Goal: Task Accomplishment & Management: Complete application form

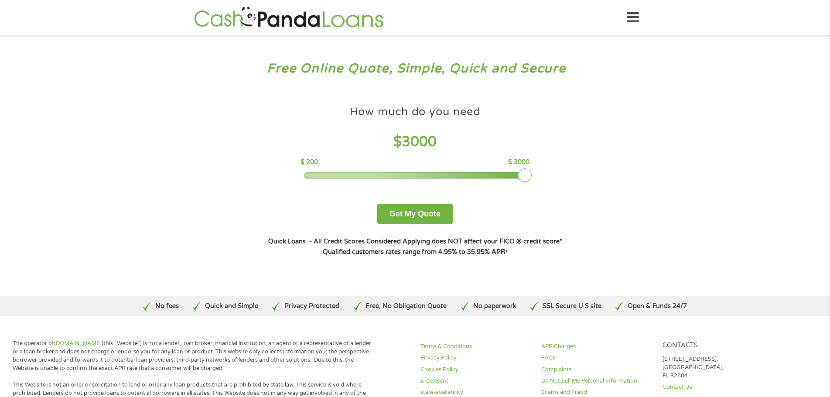
drag, startPoint x: 364, startPoint y: 179, endPoint x: 594, endPoint y: 186, distance: 230.0
click at [594, 186] on div "Free Online Quote, Simple, Quick and Secure How much do you need? $300 $500 $75…" at bounding box center [415, 165] width 830 height 261
click at [419, 201] on div "How much do you need $ 3000 $ 200 $ 3000 Get My Quote" at bounding box center [414, 162] width 305 height 123
click at [417, 210] on button "Get My Quote" at bounding box center [415, 214] width 76 height 21
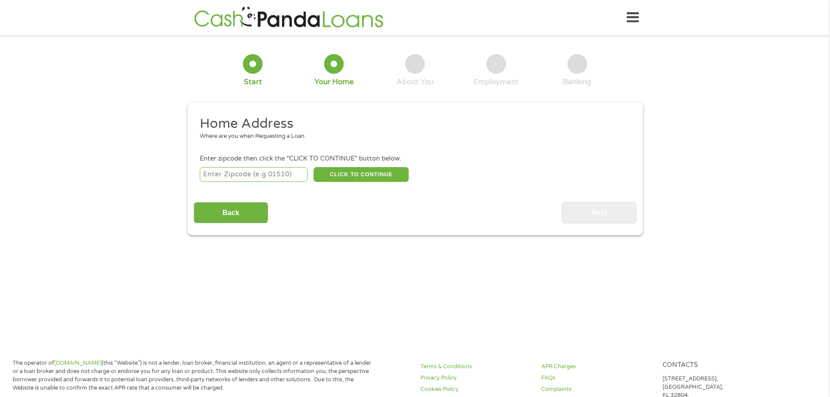
click at [264, 177] on input "number" at bounding box center [254, 174] width 108 height 15
type input "30519"
select select "[US_STATE]"
click at [376, 177] on button "CLICK TO CONTINUE" at bounding box center [361, 174] width 95 height 15
type input "30519"
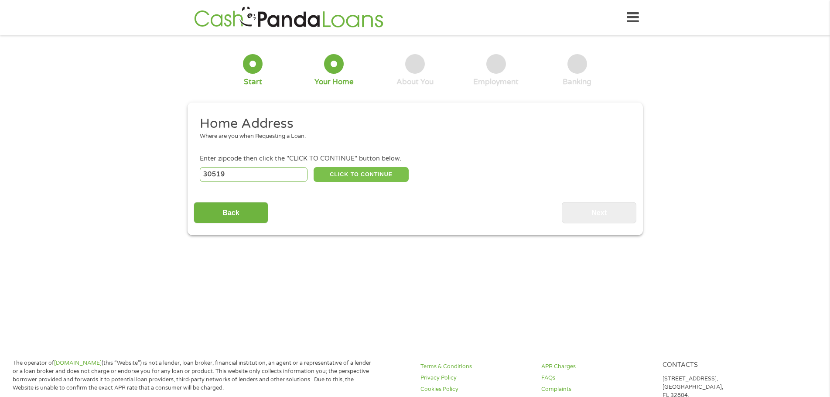
type input "[PERSON_NAME]"
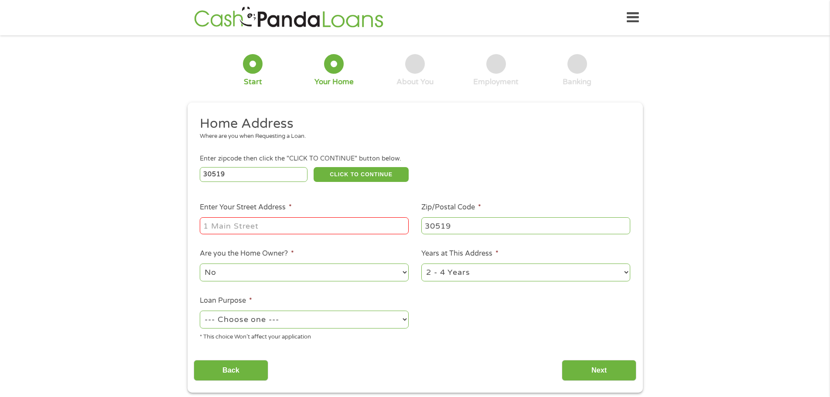
click at [301, 215] on li "Enter Your Street Address *" at bounding box center [305, 219] width 222 height 34
click at [299, 220] on input "Enter Your Street Address *" at bounding box center [304, 225] width 209 height 17
type input "[STREET_ADDRESS]"
click at [289, 277] on select "No Yes" at bounding box center [304, 273] width 209 height 18
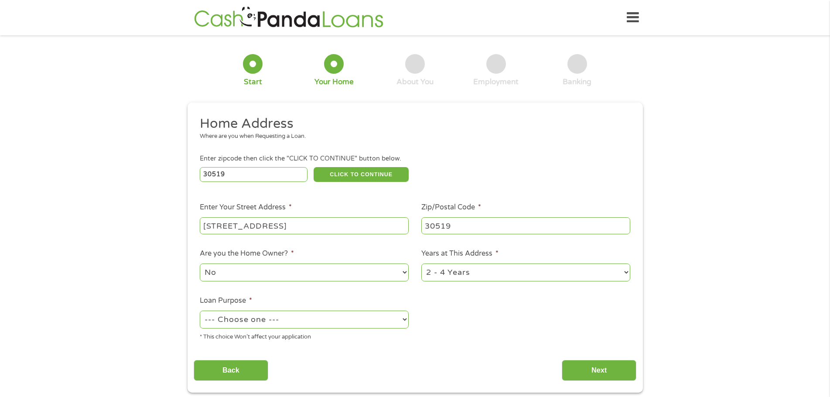
click at [501, 277] on select "1 Year or less 1 - 2 Years 2 - 4 Years Over 4 Years" at bounding box center [525, 273] width 209 height 18
select select "60months"
click at [421, 264] on select "1 Year or less 1 - 2 Years 2 - 4 Years Over 4 Years" at bounding box center [525, 273] width 209 height 18
click at [256, 323] on select "--- Choose one --- Pay Bills Debt Consolidation Home Improvement Major Purchase…" at bounding box center [304, 320] width 209 height 18
select select "other"
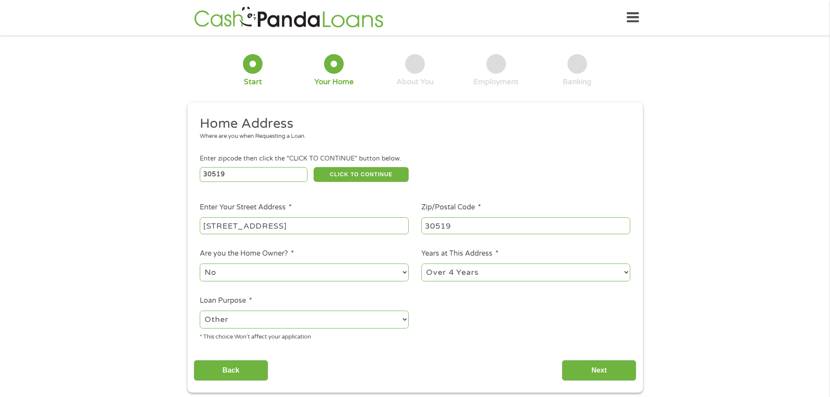
click at [200, 311] on select "--- Choose one --- Pay Bills Debt Consolidation Home Improvement Major Purchase…" at bounding box center [304, 320] width 209 height 18
click at [594, 365] on input "Next" at bounding box center [599, 370] width 75 height 21
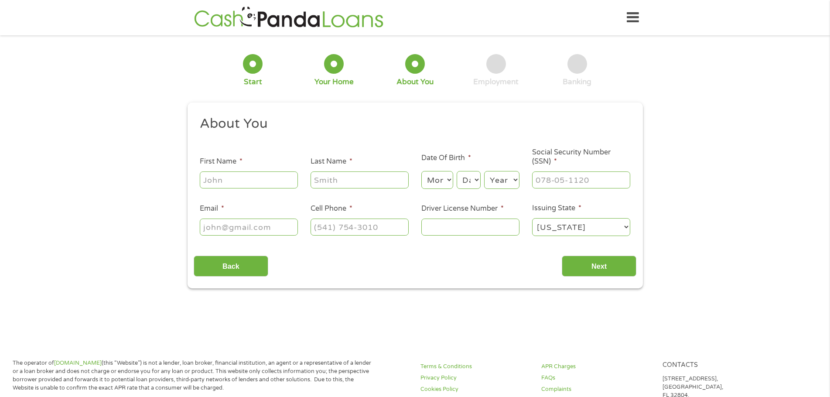
scroll to position [3, 3]
click at [265, 190] on ul "About You This field is hidden when viewing the form Title * --- Choose one ---…" at bounding box center [415, 179] width 443 height 129
click at [263, 184] on input "First Name *" at bounding box center [249, 179] width 98 height 17
type input "[PERSON_NAME]"
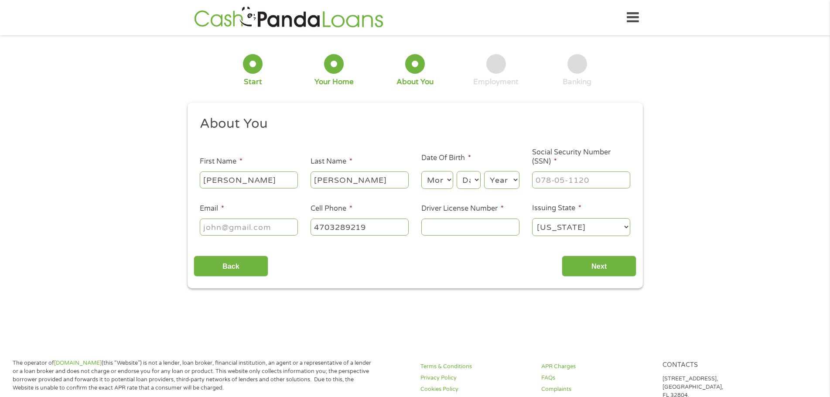
type input "[PHONE_NUMBER]"
click at [233, 231] on input "Email *" at bounding box center [249, 227] width 98 height 17
type input "[EMAIL_ADDRESS][DOMAIN_NAME]"
click at [441, 184] on select "Month 1 2 3 4 5 6 7 8 9 10 11 12" at bounding box center [437, 180] width 32 height 18
select select "12"
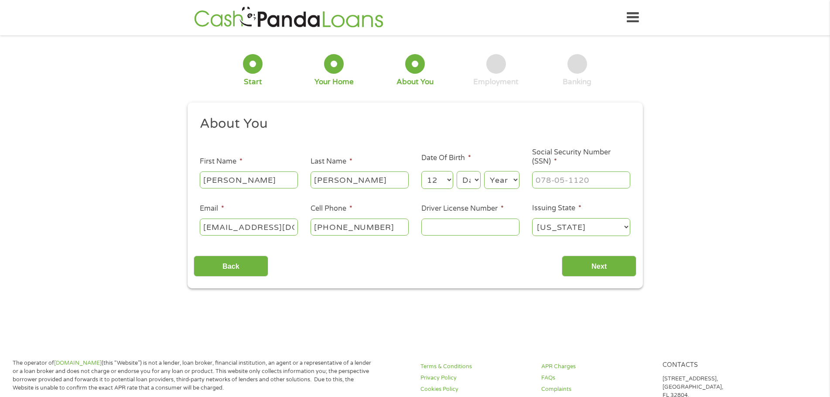
click at [421, 171] on select "Month 1 2 3 4 5 6 7 8 9 10 11 12" at bounding box center [437, 180] width 32 height 18
click at [466, 185] on select "Day 1 2 3 4 5 6 7 8 9 10 11 12 13 14 15 16 17 18 19 20 21 22 23 24 25 26 27 28 …" at bounding box center [469, 180] width 24 height 18
select select "19"
click at [457, 171] on select "Day 1 2 3 4 5 6 7 8 9 10 11 12 13 14 15 16 17 18 19 20 21 22 23 24 25 26 27 28 …" at bounding box center [469, 180] width 24 height 18
click at [499, 174] on select "Year [DATE] 2006 2005 2004 2003 2002 2001 2000 1999 1998 1997 1996 1995 1994 19…" at bounding box center [501, 180] width 35 height 18
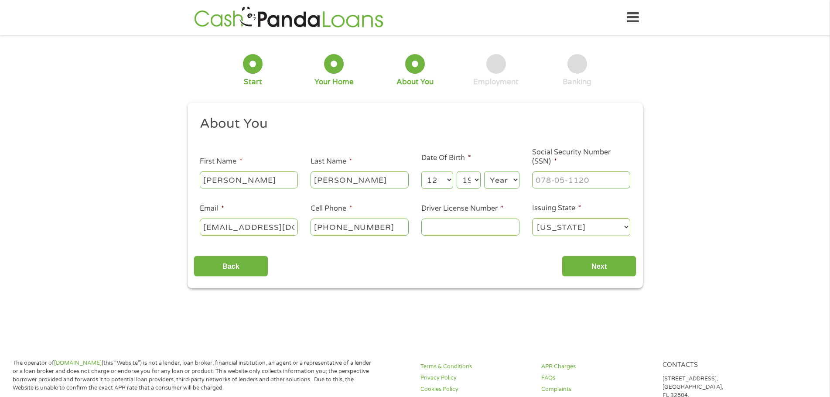
select select "1975"
click at [484, 171] on select "Year [DATE] 2006 2005 2004 2003 2002 2001 2000 1999 1998 1997 1996 1995 1994 19…" at bounding box center [501, 180] width 35 height 18
click at [564, 181] on input "___-__-____" at bounding box center [581, 179] width 98 height 17
type input "416-29-0343"
click at [447, 226] on input "Driver License Number *" at bounding box center [470, 227] width 98 height 17
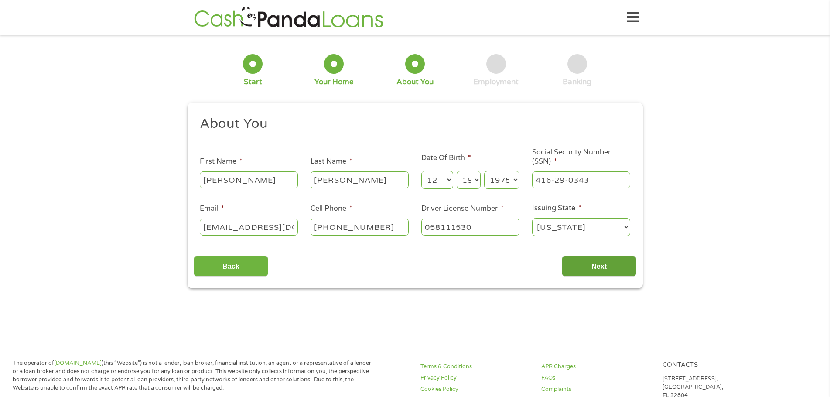
type input "058111530"
click at [605, 270] on input "Next" at bounding box center [599, 266] width 75 height 21
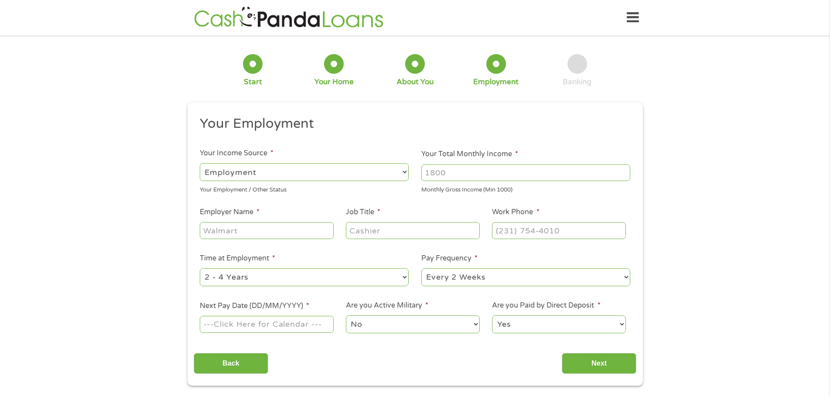
click at [249, 165] on select "--- Choose one --- Employment [DEMOGRAPHIC_DATA] Benefits" at bounding box center [304, 172] width 209 height 18
click at [200, 163] on select "--- Choose one --- Employment [DEMOGRAPHIC_DATA] Benefits" at bounding box center [304, 172] width 209 height 18
click at [436, 172] on input "Your Total Monthly Income *" at bounding box center [525, 172] width 209 height 17
type input "4200"
click at [275, 231] on input "Employer Name *" at bounding box center [267, 230] width 134 height 17
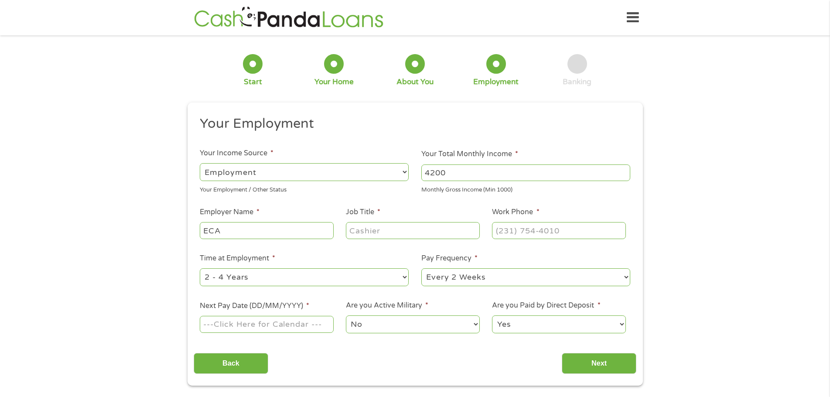
type input "ECA"
click at [422, 231] on input "Job Title *" at bounding box center [413, 230] width 134 height 17
type input "Project Manager"
type input "[PHONE_NUMBER]"
click at [361, 282] on select "--- Choose one --- 1 Year or less 1 - 2 Years 2 - 4 Years Over 4 Years" at bounding box center [304, 277] width 209 height 18
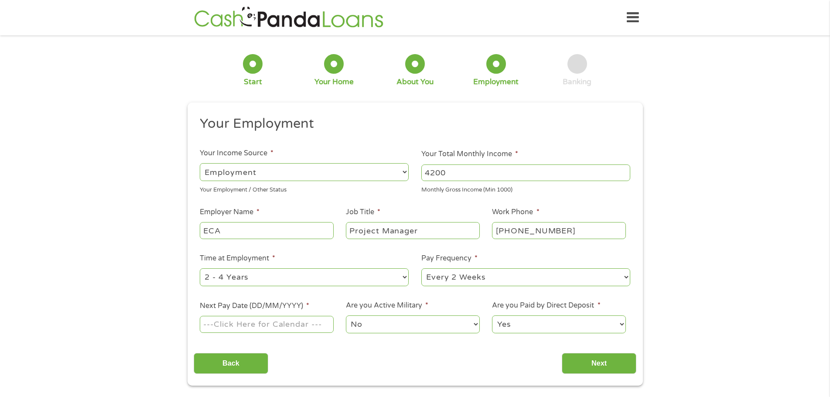
select select "60months"
click at [200, 268] on select "--- Choose one --- 1 Year or less 1 - 2 Years 2 - 4 Years Over 4 Years" at bounding box center [304, 277] width 209 height 18
click at [258, 327] on input "Next Pay Date (DD/MM/YYYY) *" at bounding box center [267, 324] width 134 height 17
type input "[DATE]"
click at [616, 366] on input "Next" at bounding box center [599, 363] width 75 height 21
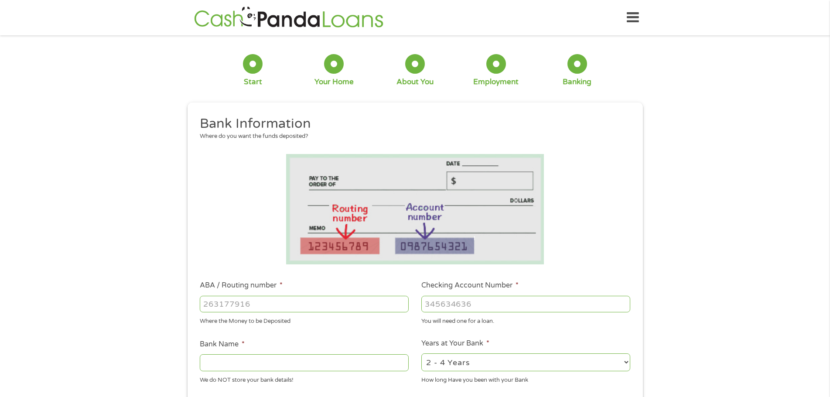
click at [238, 309] on input "ABA / Routing number *" at bounding box center [304, 304] width 209 height 17
type input "062000019"
type input "REGIONS BANK"
type input "062000019"
click at [452, 302] on input "Checking Account Number *" at bounding box center [525, 304] width 209 height 17
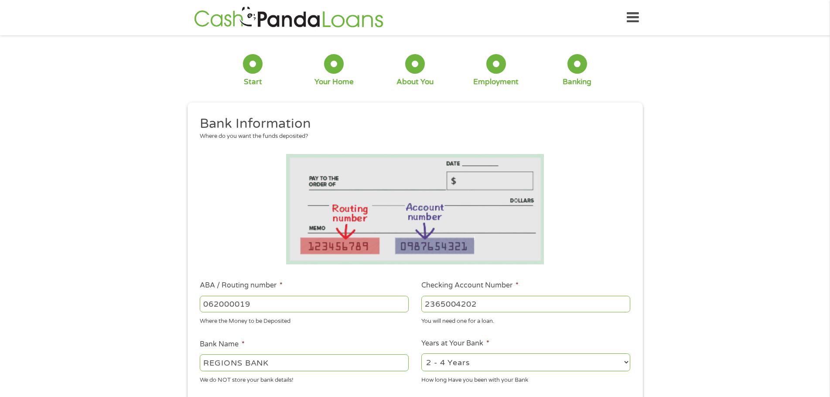
type input "2365004202"
click at [528, 359] on select "2 - 4 Years 6 - 12 Months 1 - 2 Years Over 4 Years" at bounding box center [525, 362] width 209 height 18
select select "60months"
click at [421, 353] on select "2 - 4 Years 6 - 12 Months 1 - 2 Years Over 4 Years" at bounding box center [525, 362] width 209 height 18
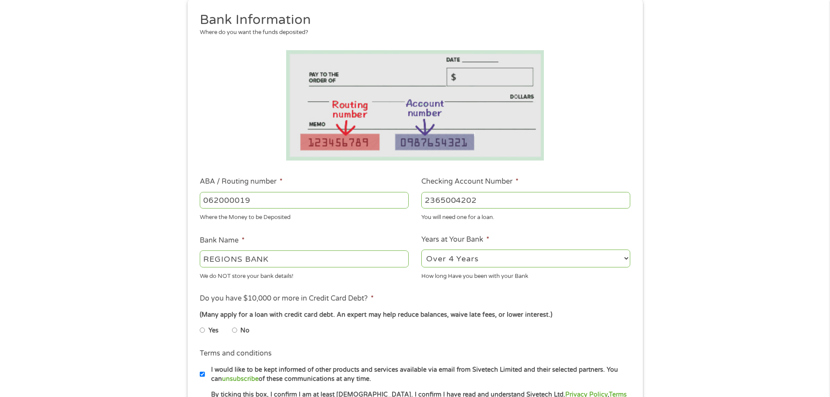
scroll to position [131, 0]
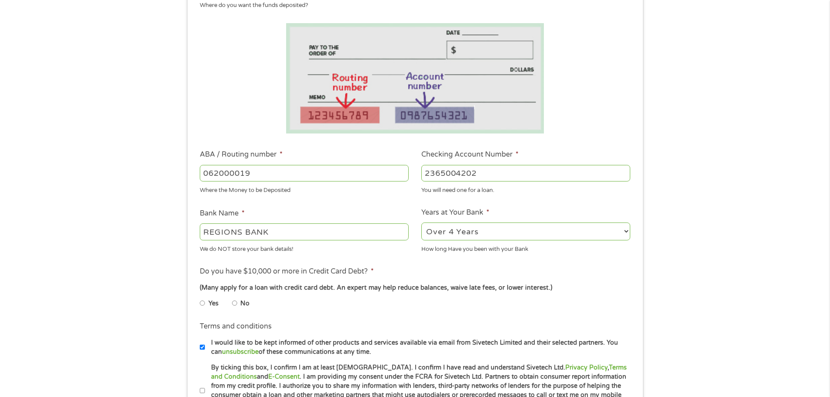
click at [202, 303] on input "Yes" at bounding box center [202, 303] width 5 height 14
radio input "true"
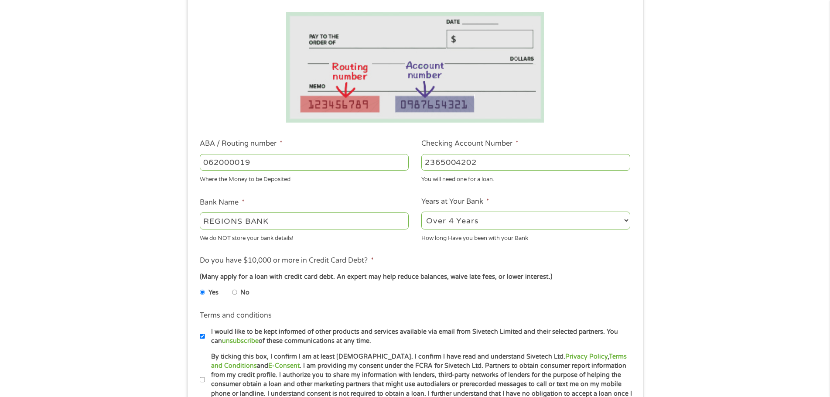
scroll to position [175, 0]
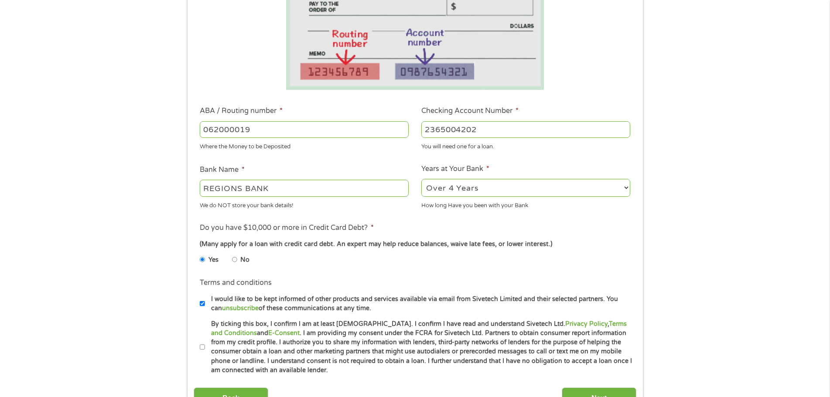
click at [203, 303] on input "I would like to be kept informed of other products and services available via e…" at bounding box center [202, 304] width 5 height 14
checkbox input "false"
click at [203, 346] on input "By ticking this box, I confirm I am at least [DEMOGRAPHIC_DATA]. I confirm I ha…" at bounding box center [202, 347] width 5 height 14
checkbox input "true"
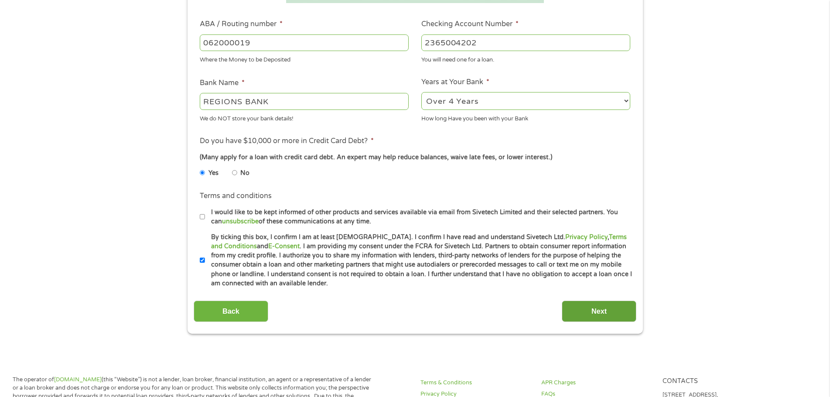
scroll to position [262, 0]
click at [591, 308] on input "Next" at bounding box center [599, 310] width 75 height 21
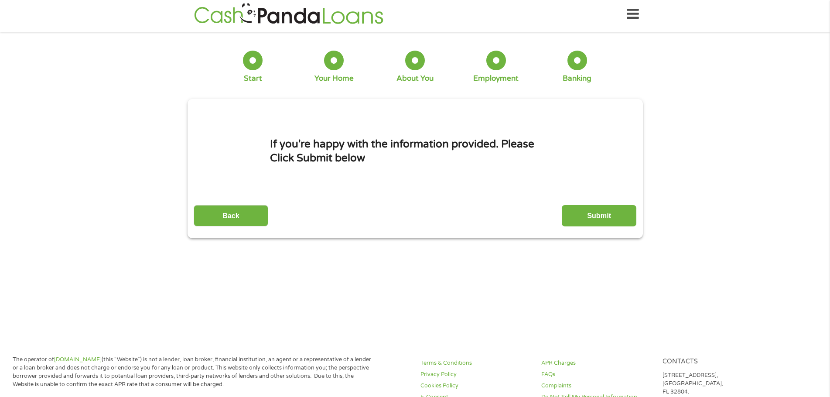
scroll to position [0, 0]
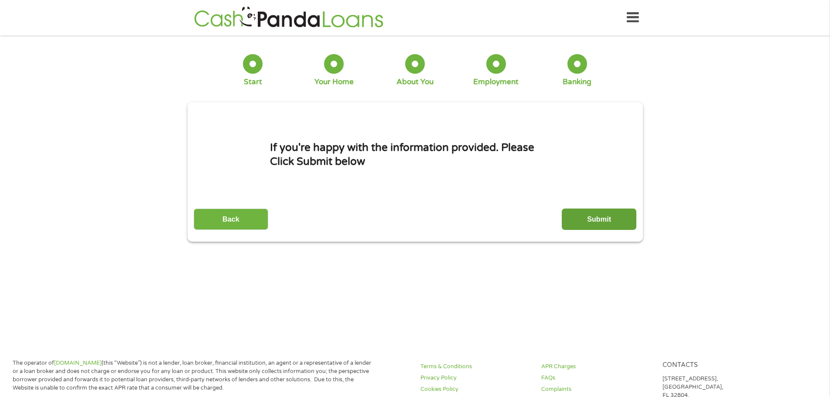
click at [601, 210] on input "Submit" at bounding box center [599, 219] width 75 height 21
